Goal: Task Accomplishment & Management: Use online tool/utility

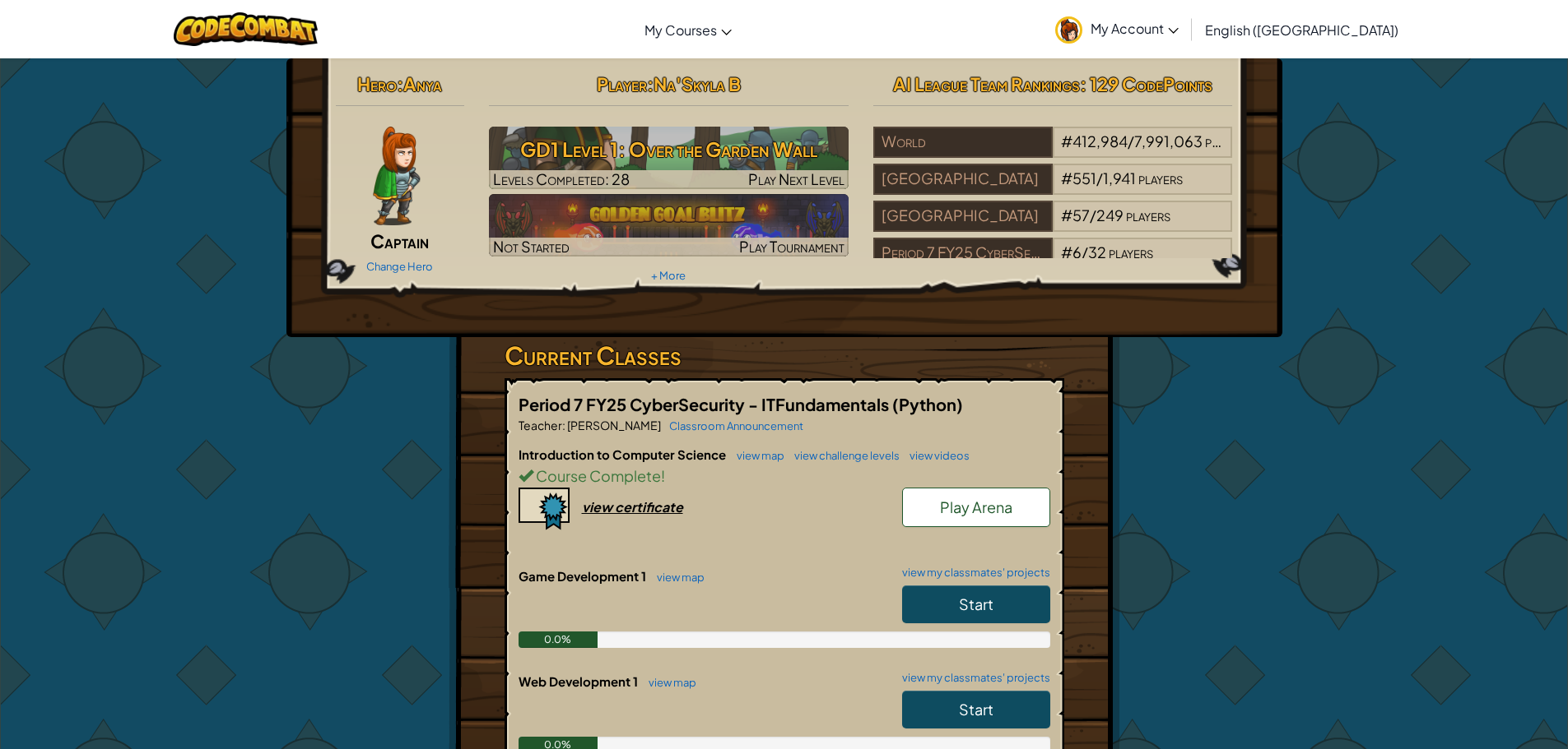
scroll to position [247, 0]
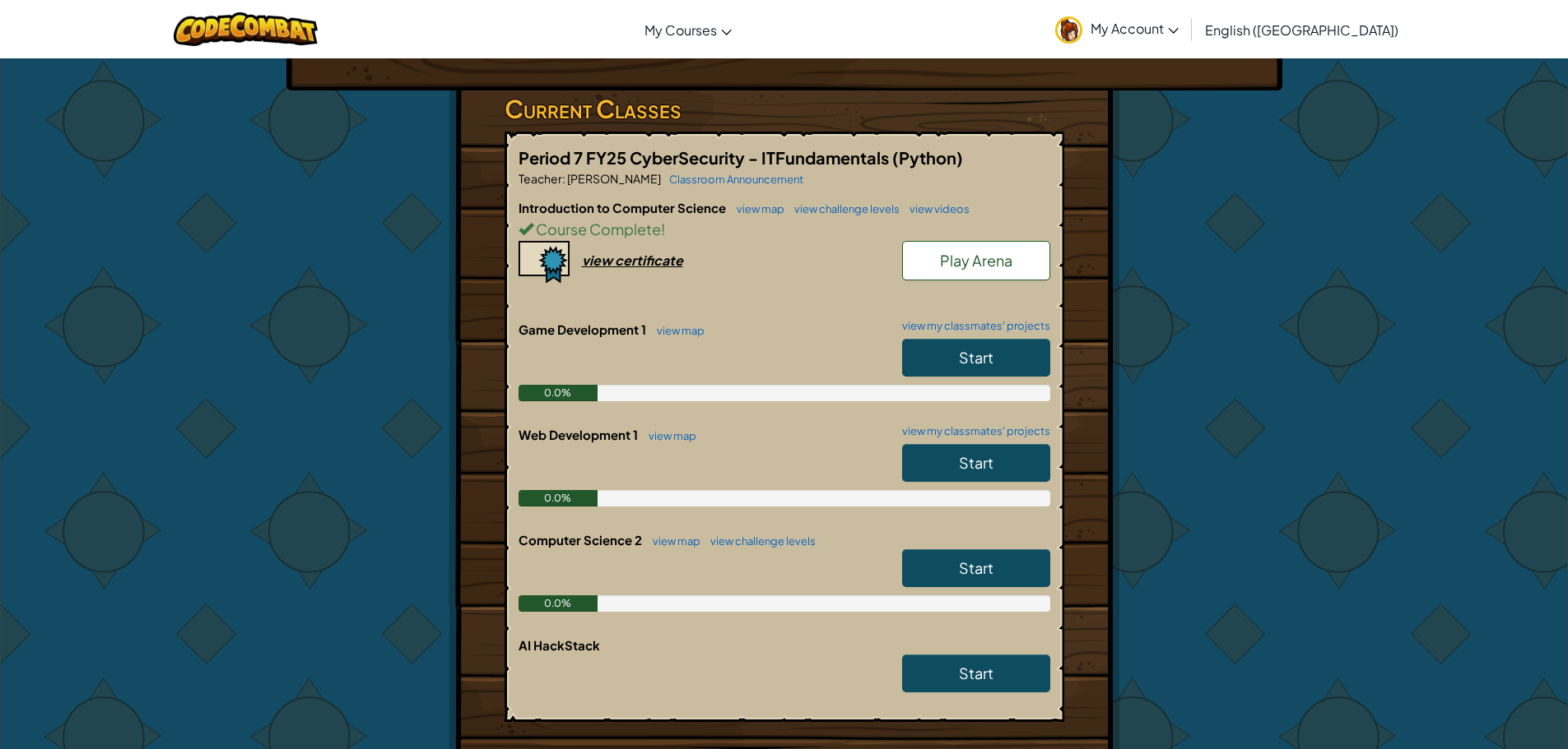
click at [953, 364] on link "Start" at bounding box center [976, 357] width 148 height 38
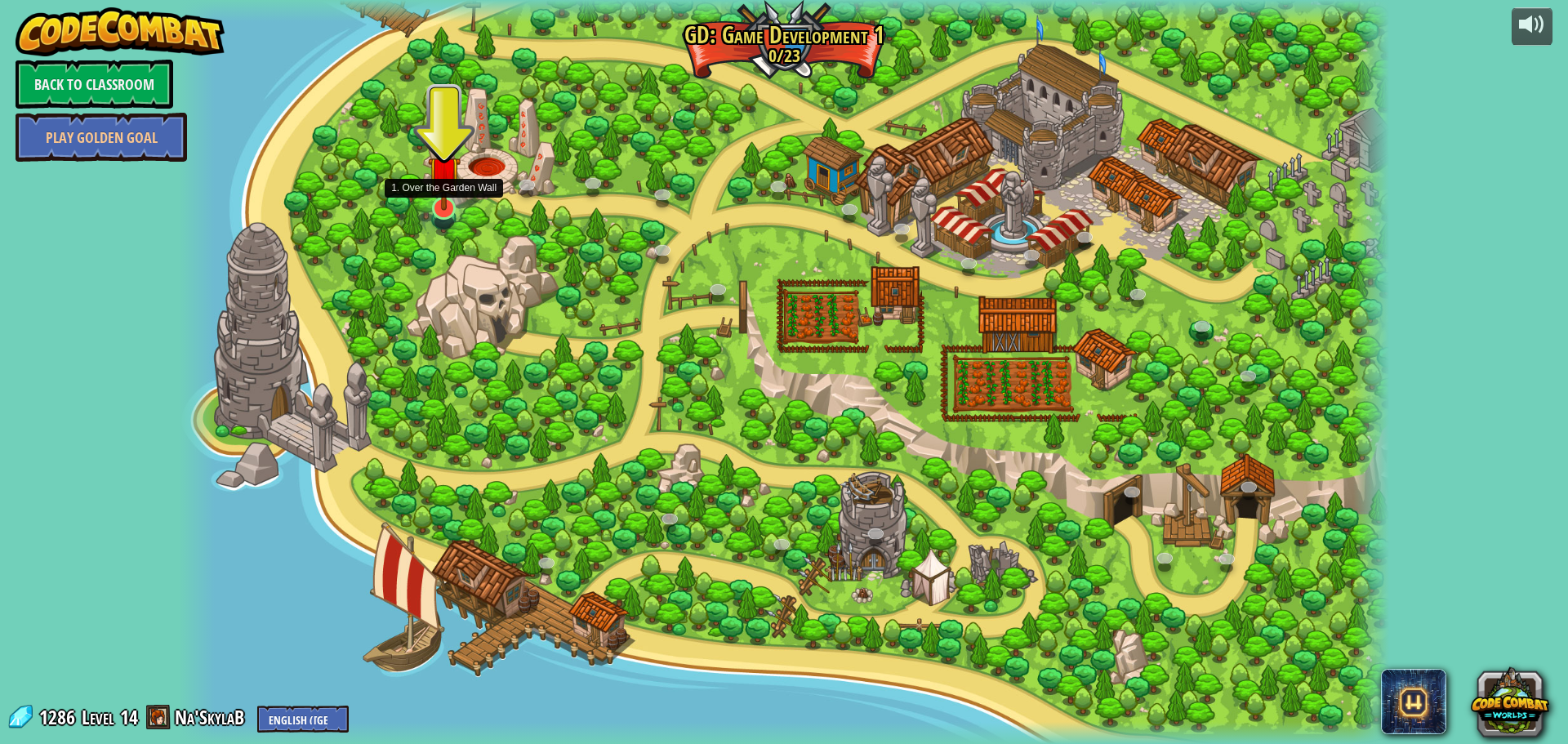
click at [440, 209] on img at bounding box center [445, 172] width 33 height 75
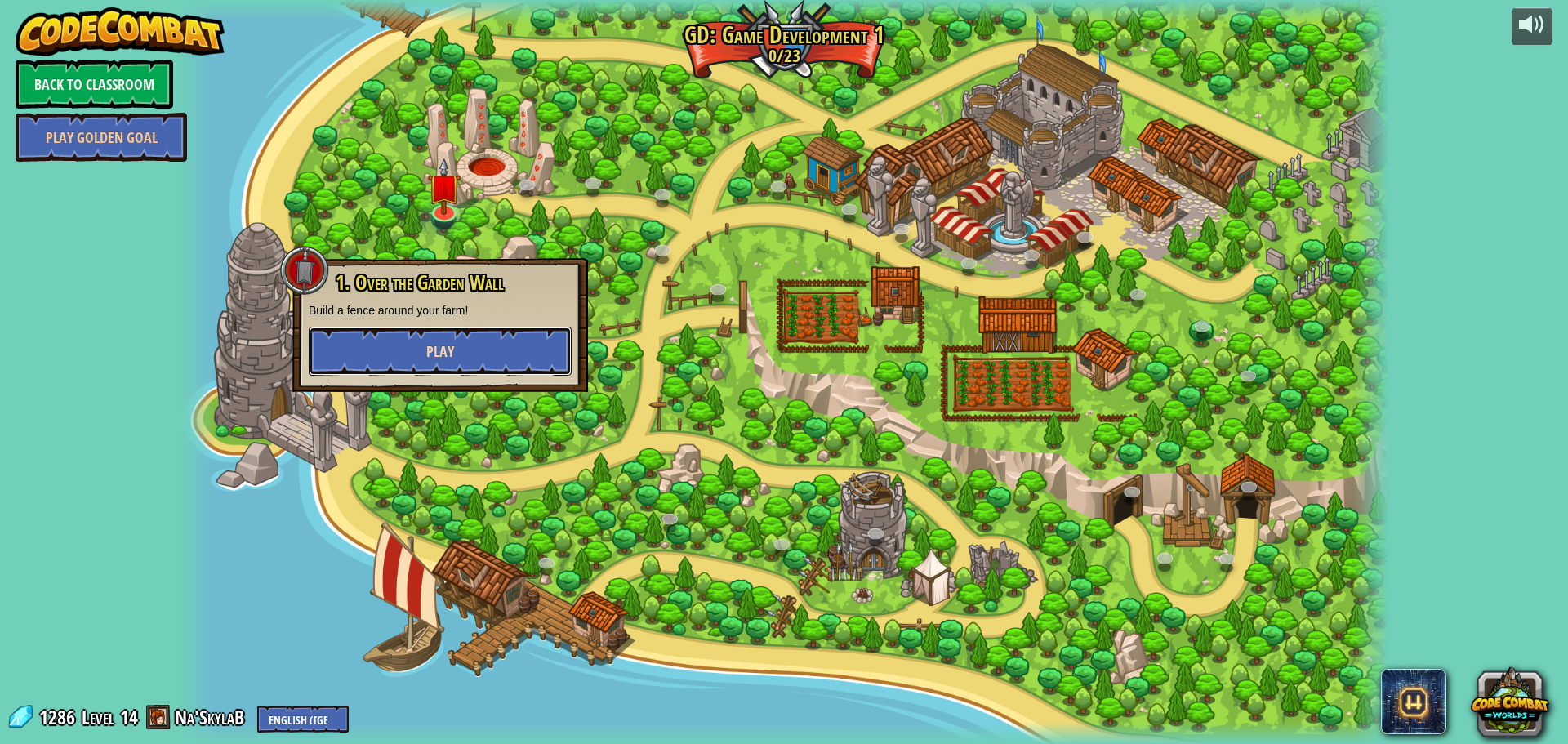
click at [470, 361] on button "Play" at bounding box center [440, 350] width 263 height 49
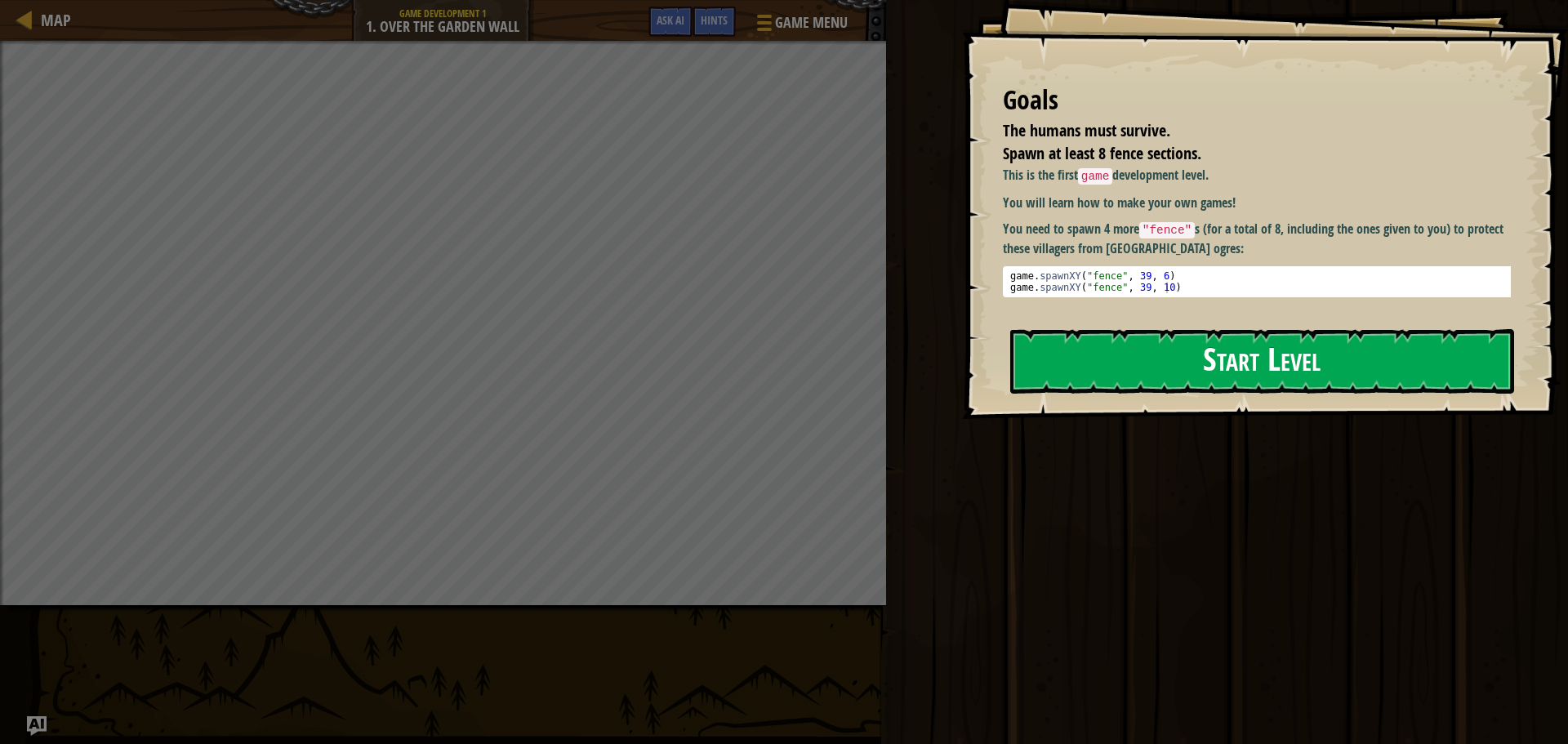
click at [1042, 354] on button "Start Level" at bounding box center [1262, 361] width 503 height 64
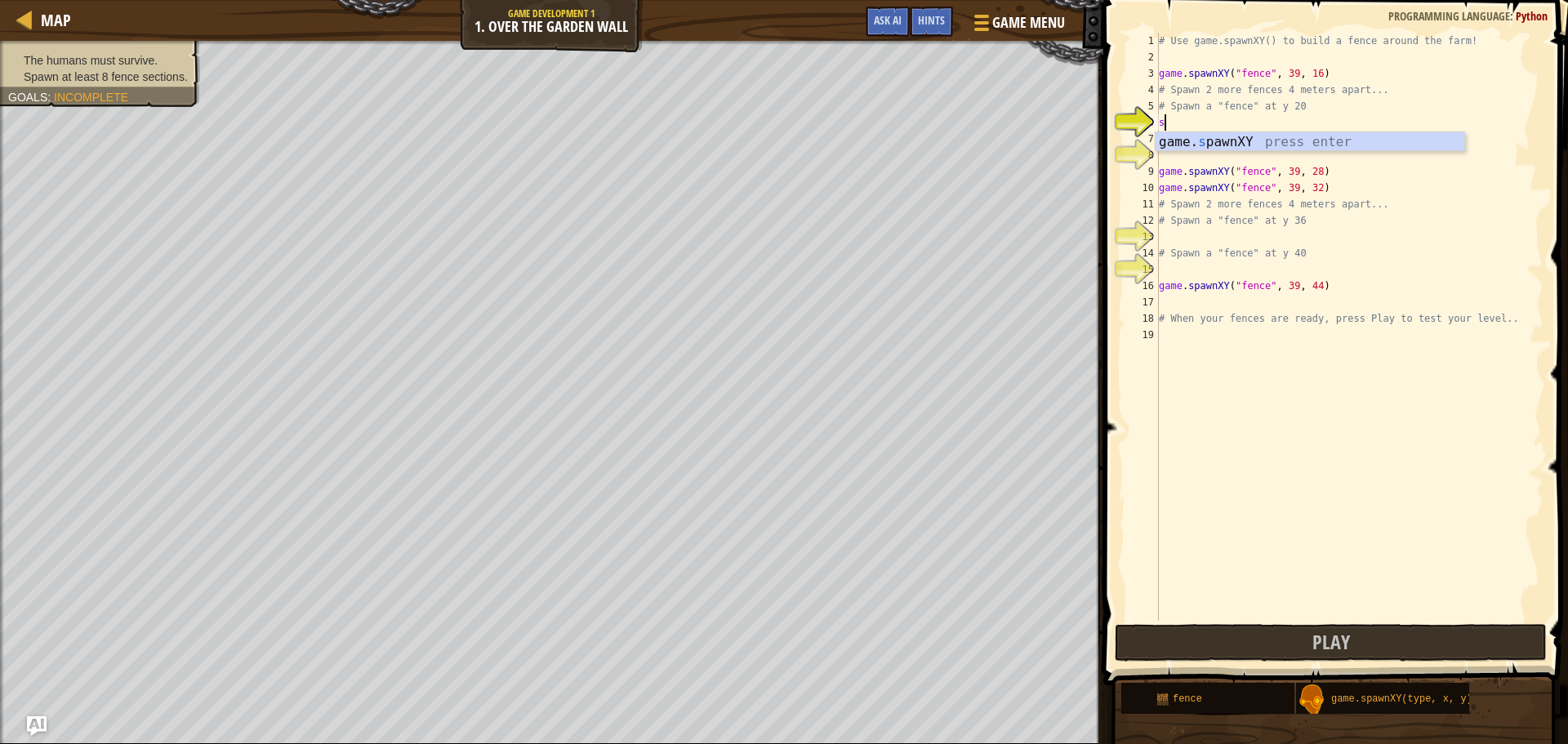
scroll to position [7, 0]
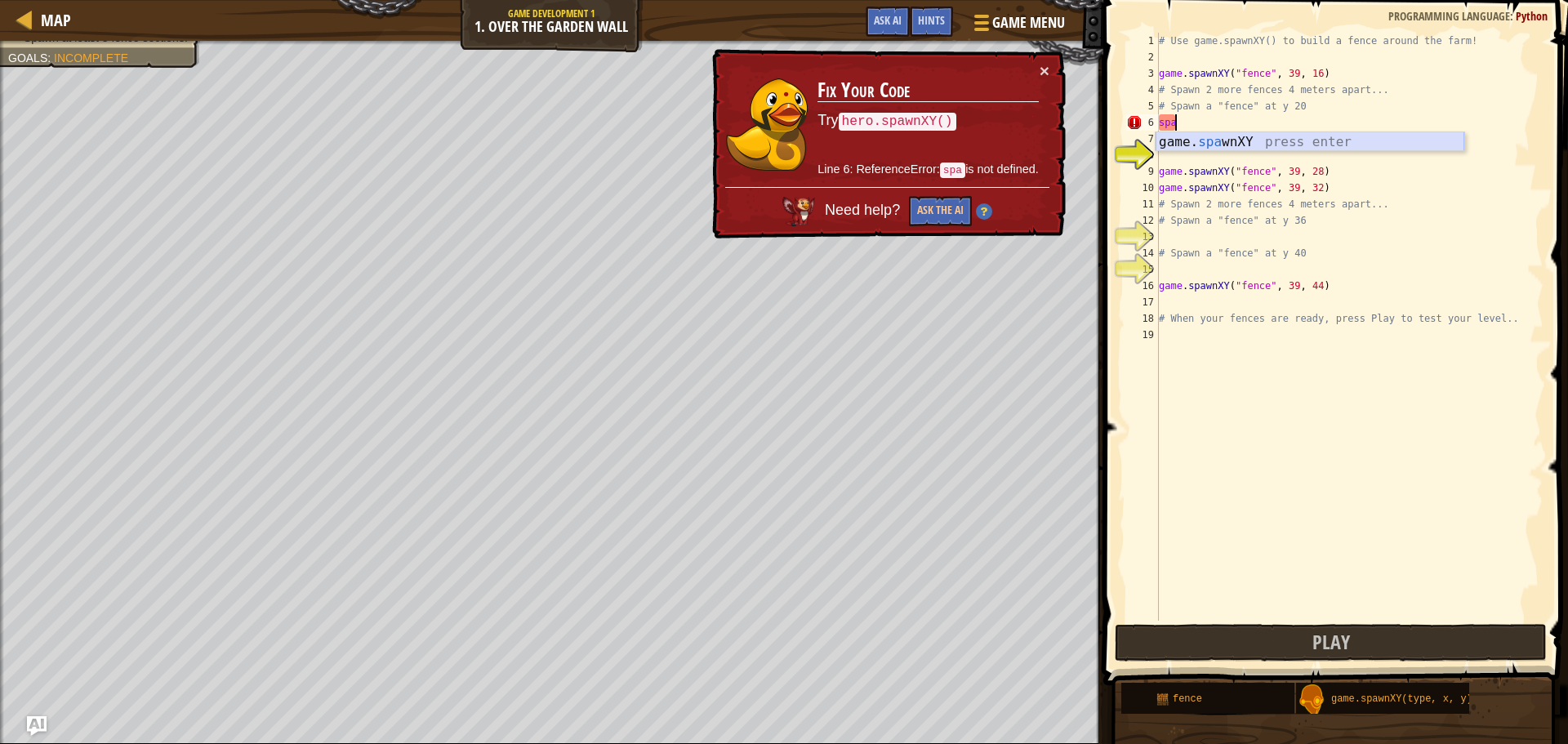
click at [1191, 142] on div "game. spa wnXY press enter" at bounding box center [1309, 161] width 309 height 59
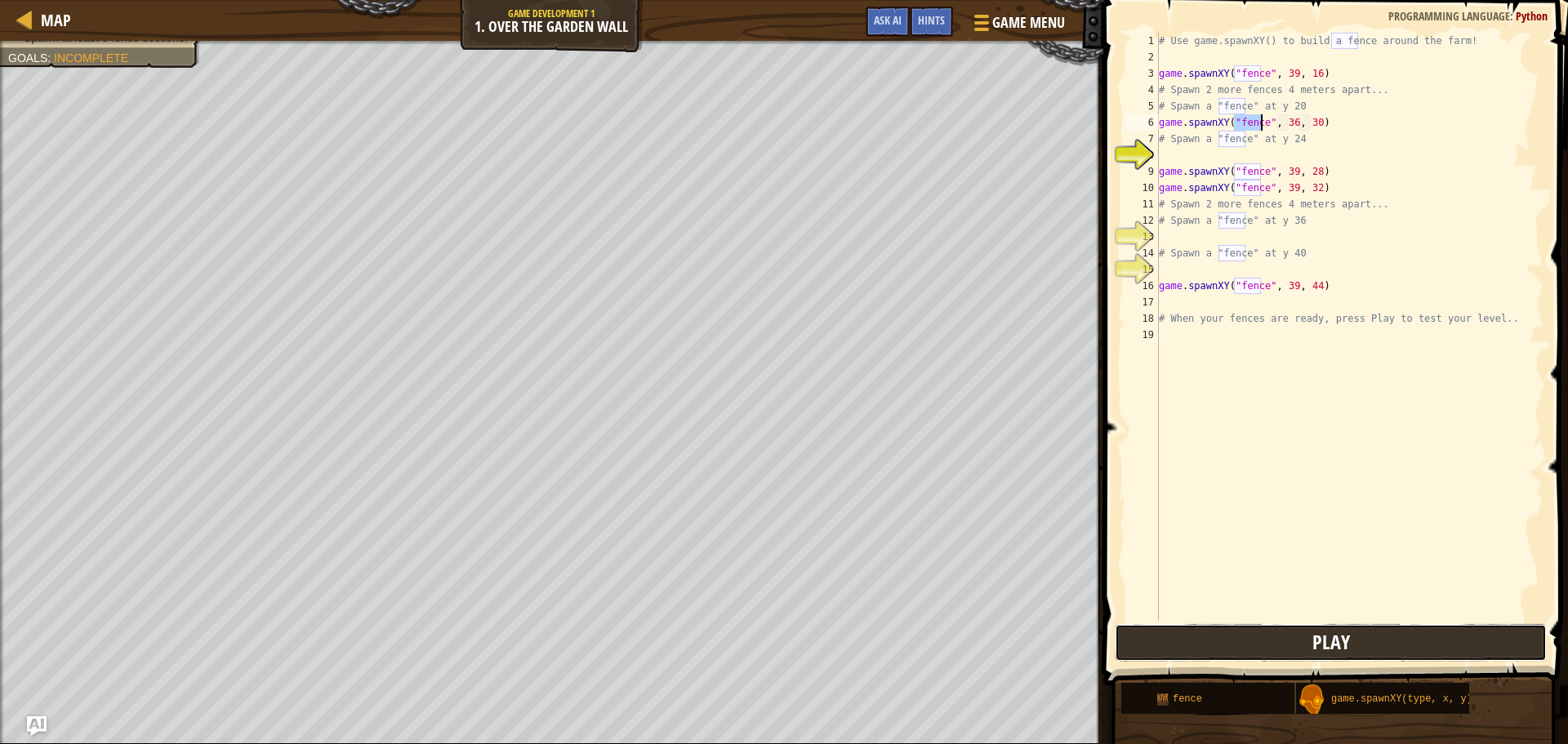
click at [1258, 650] on button "Play" at bounding box center [1331, 642] width 432 height 38
click at [1286, 119] on div "# Use game.spawnXY() to build a fence around the farm! game . spawnXY ( "fence"…" at bounding box center [1349, 343] width 388 height 621
click at [1309, 122] on div "# Use game.spawnXY() to build a fence around the farm! game . spawnXY ( "fence"…" at bounding box center [1349, 343] width 388 height 621
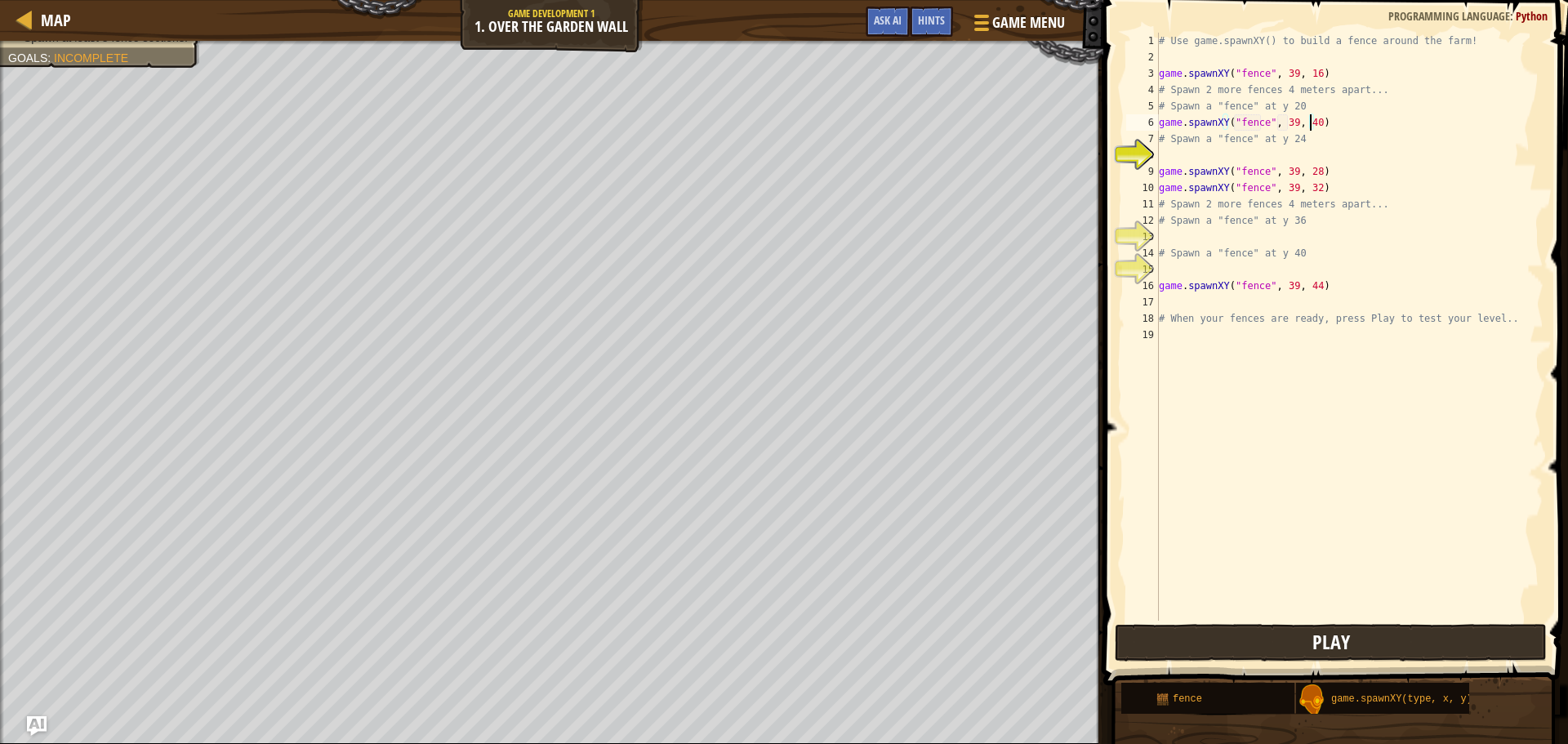
type textarea "game.spawnXY("fence", 39, 40)"
click at [1250, 650] on button "Play" at bounding box center [1331, 642] width 432 height 38
click at [1166, 152] on div "# Use game.spawnXY() to build a fence around the farm! game . spawnXY ( "fence"…" at bounding box center [1349, 343] width 388 height 621
click at [1196, 179] on div "g ame.spawnXY press enter" at bounding box center [1309, 194] width 309 height 59
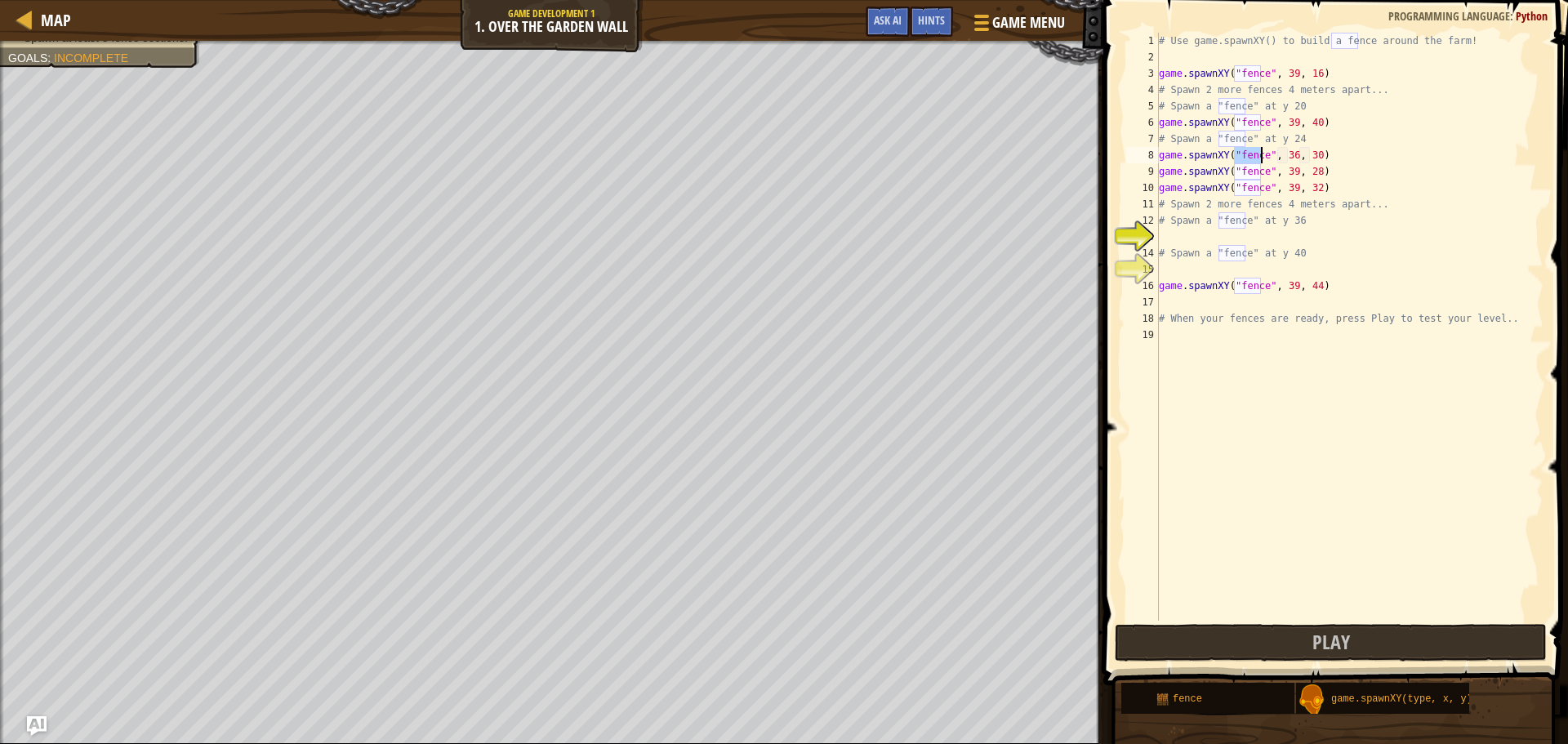
click at [1286, 150] on div "# Use game.spawnXY() to build a fence around the farm! game . spawnXY ( "fence"…" at bounding box center [1349, 343] width 388 height 621
click at [1310, 153] on div "# Use game.spawnXY() to build a fence around the farm! game . spawnXY ( "fence"…" at bounding box center [1349, 343] width 388 height 621
click at [1309, 173] on div "# Use game.spawnXY() to build a fence around the farm! game . spawnXY ( "fence"…" at bounding box center [1349, 343] width 388 height 621
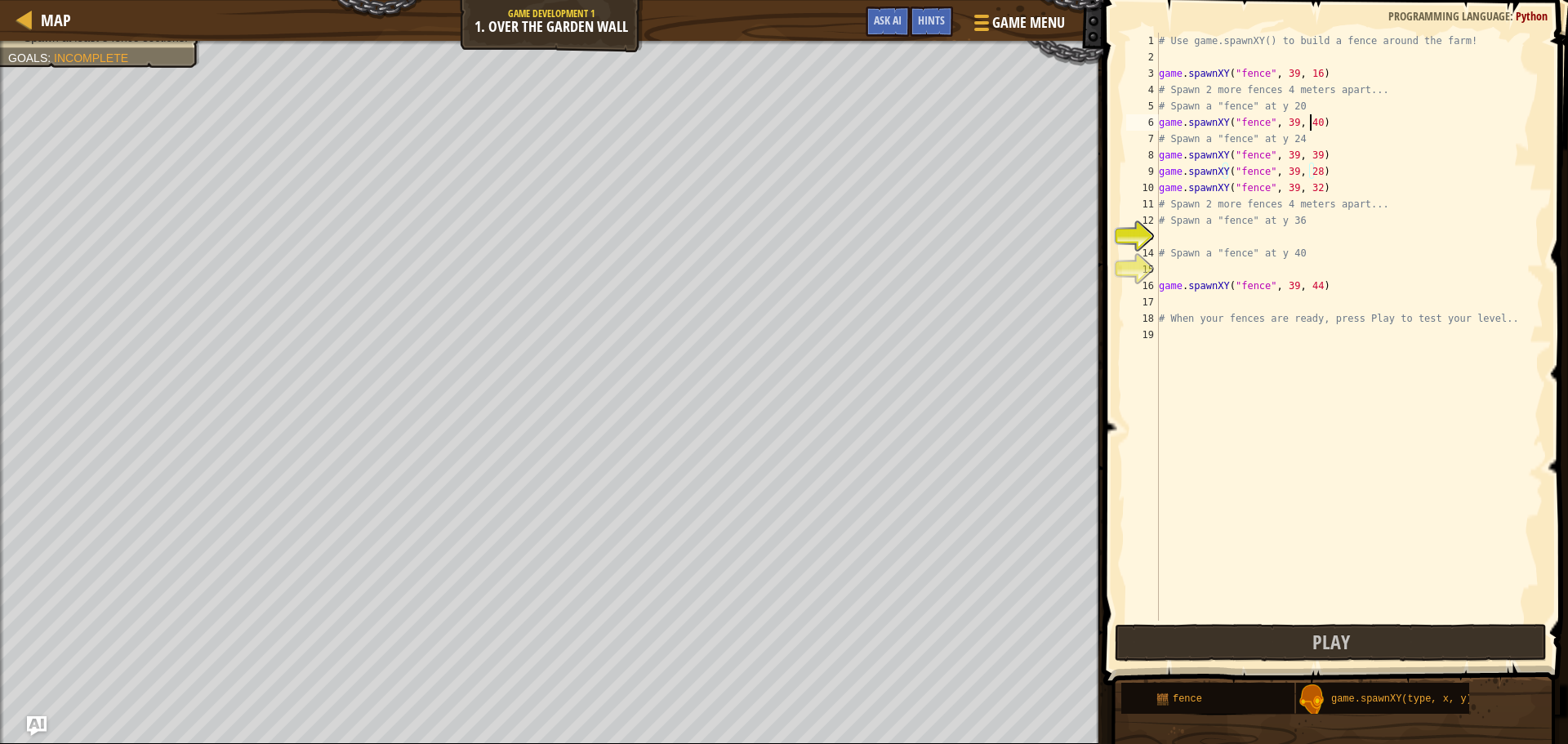
click at [1309, 118] on div "# Use game.spawnXY() to build a fence around the farm! game . spawnXY ( "fence"…" at bounding box center [1349, 343] width 388 height 621
type textarea "game.spawnXY("fence", 39, 2022222222222211111)"
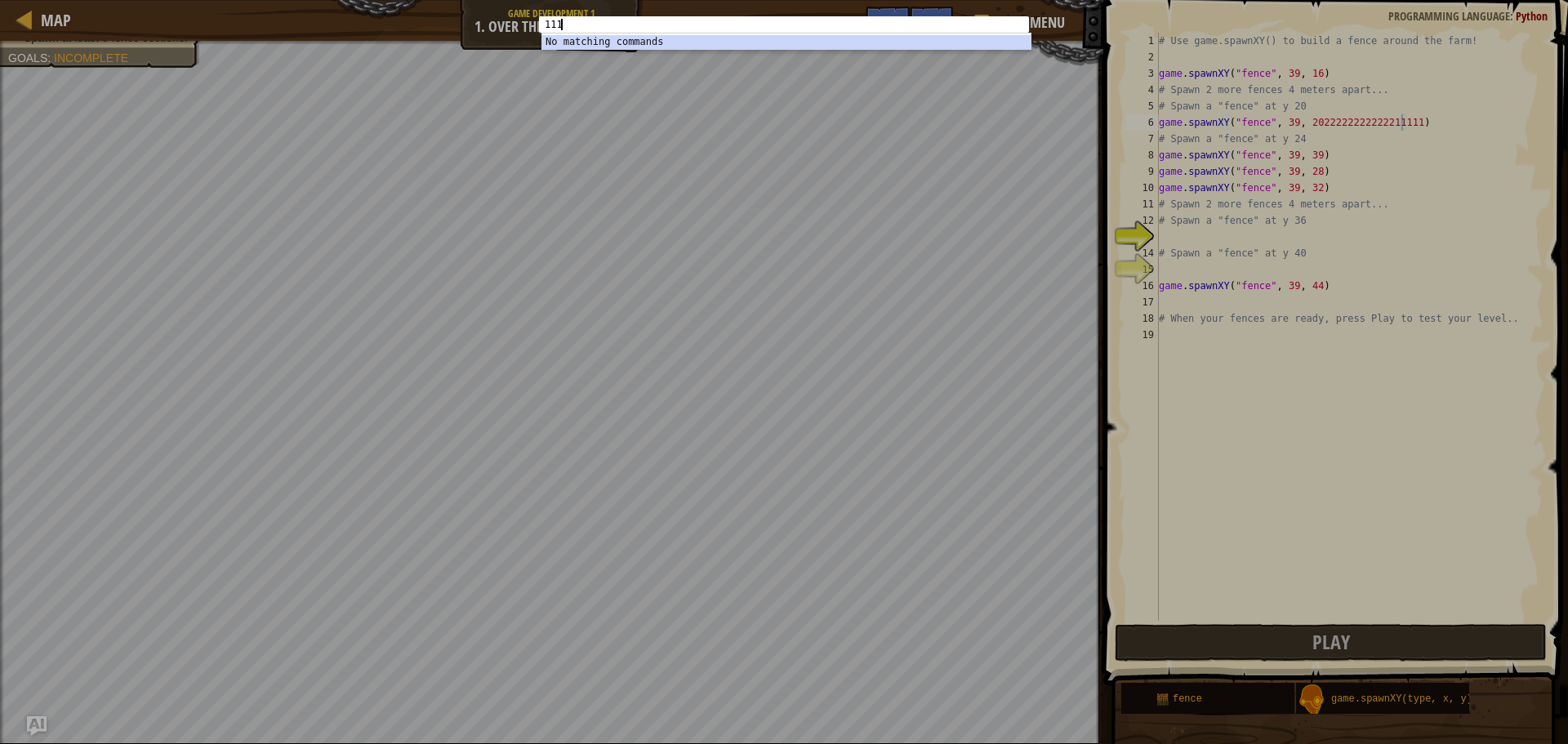
type textarea "1111"
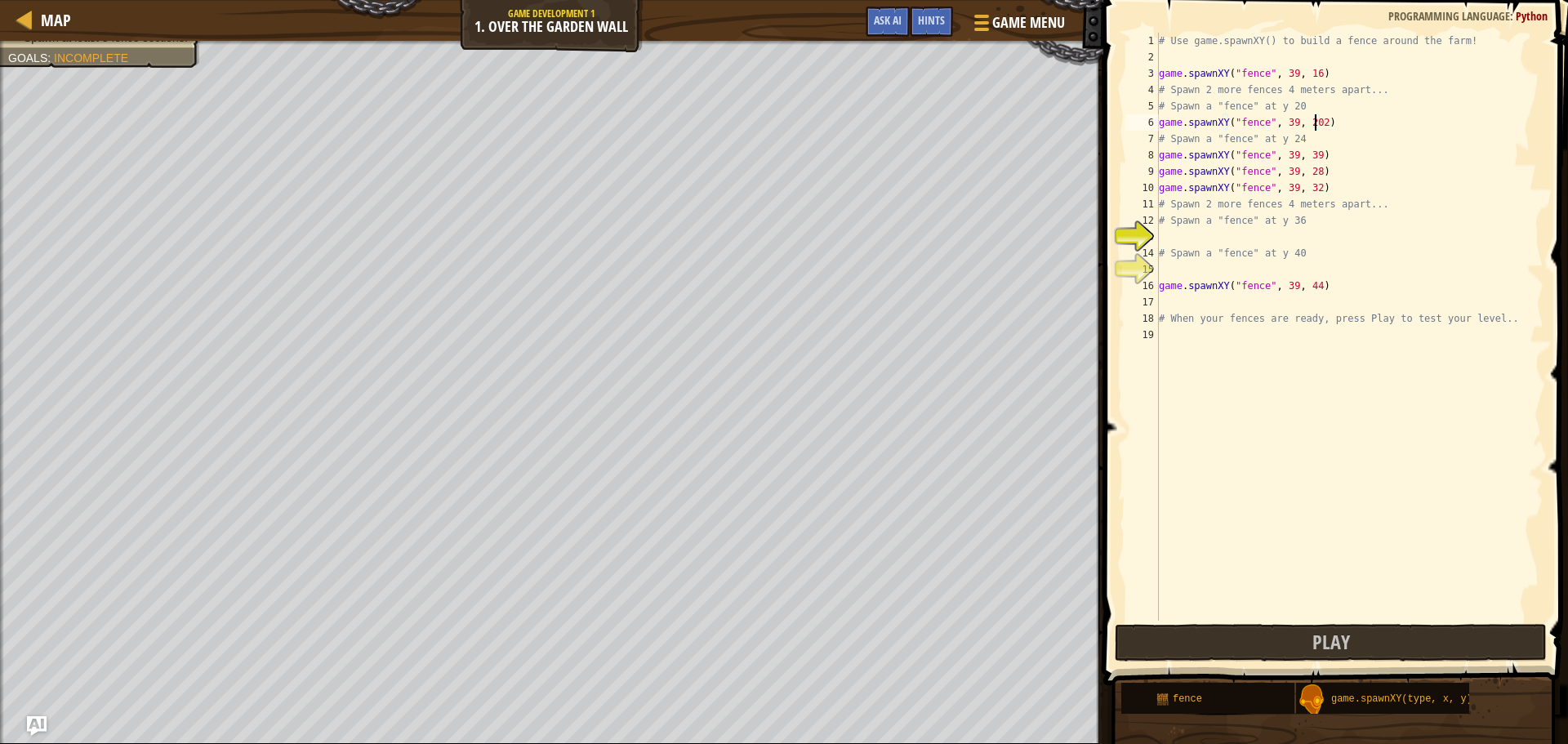
scroll to position [7, 12]
click at [1310, 153] on div "# Use game.spawnXY() to build a fence around the farm! game . spawnXY ( "fence"…" at bounding box center [1349, 343] width 388 height 621
drag, startPoint x: 1315, startPoint y: 183, endPoint x: 1148, endPoint y: 173, distance: 167.3
click at [1148, 173] on div "game.spawnXY("fence", 39, 24) 1 2 3 4 5 6 7 8 9 10 11 12 13 14 15 16 17 18 19 #…" at bounding box center [1333, 327] width 421 height 588
type textarea "game.spawnXY("fence", 39, 28) game.spawnXY("fence", 39, 32)"
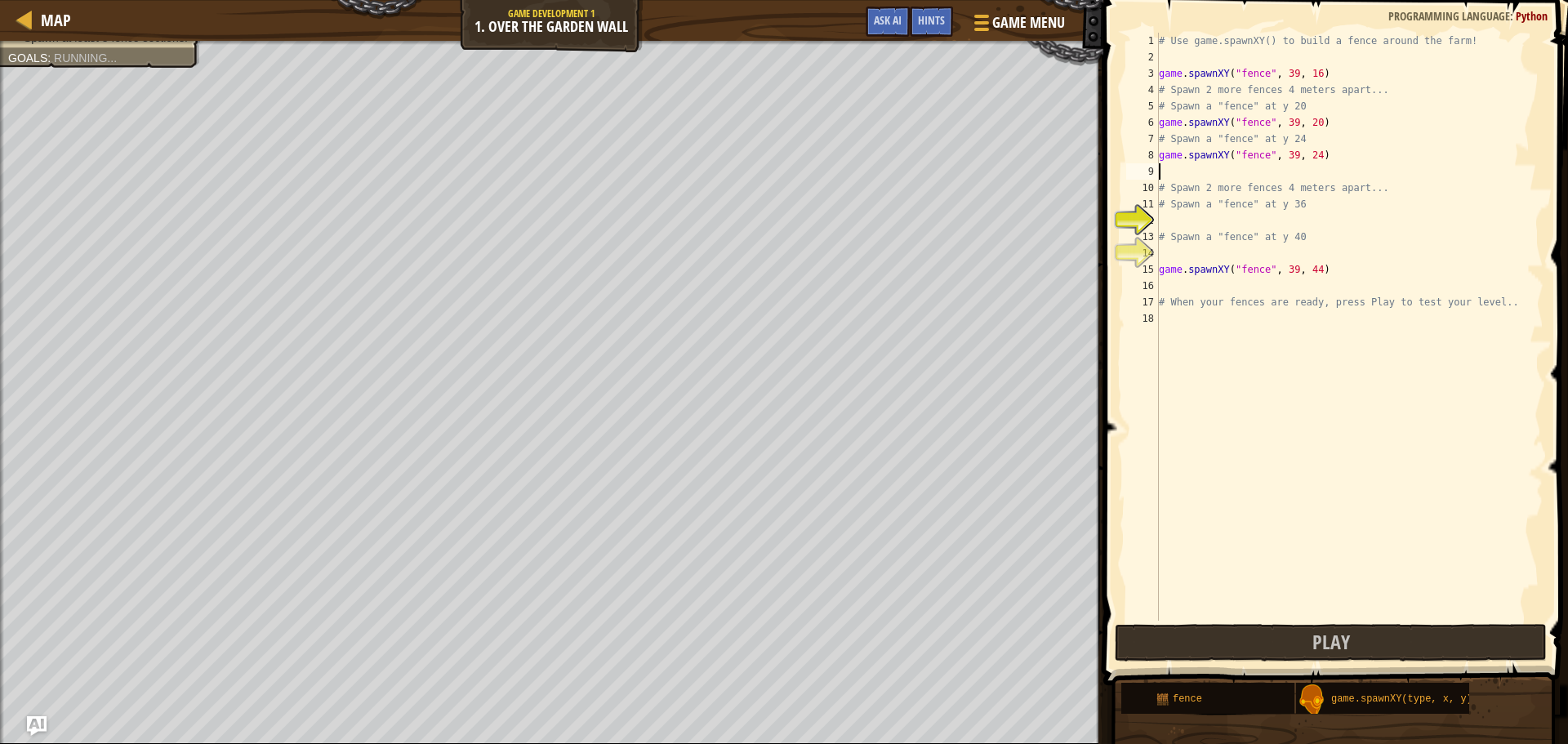
scroll to position [7, 0]
